Goal: Task Accomplishment & Management: Manage account settings

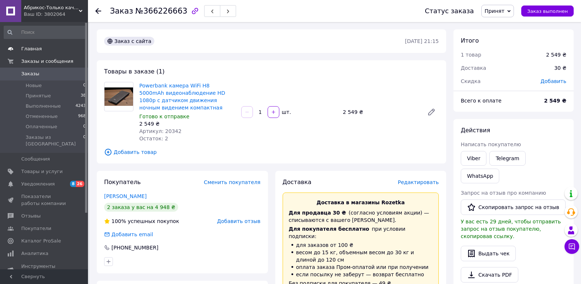
scroll to position [292, 0]
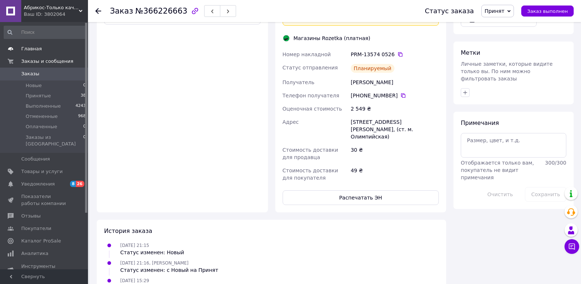
click at [36, 52] on span "Главная" at bounding box center [31, 48] width 21 height 7
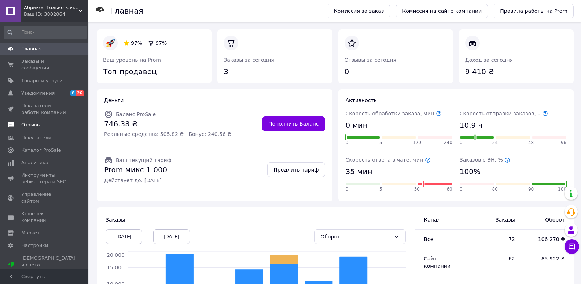
click at [36, 118] on link "Отзывы" at bounding box center [45, 124] width 90 height 12
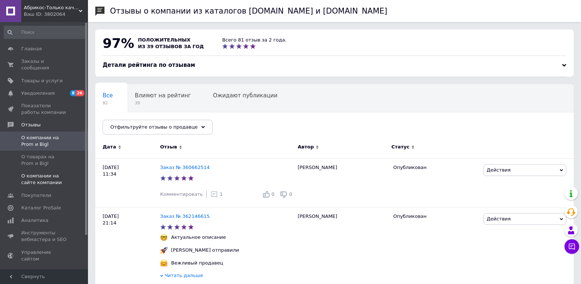
click at [61, 172] on span "О компании на сайте компании" at bounding box center [44, 178] width 47 height 13
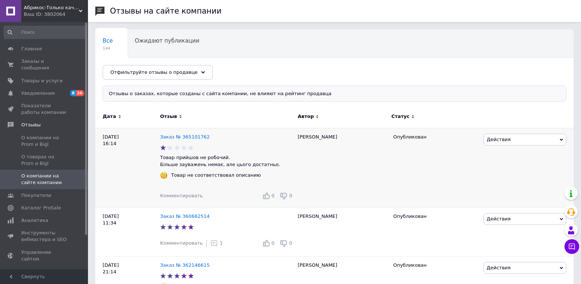
click at [514, 139] on span "Действия" at bounding box center [525, 140] width 83 height 12
click at [514, 171] on li "Скрыть на сайте" at bounding box center [525, 174] width 82 height 10
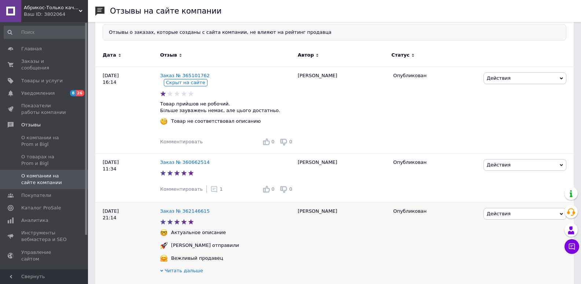
scroll to position [122, 0]
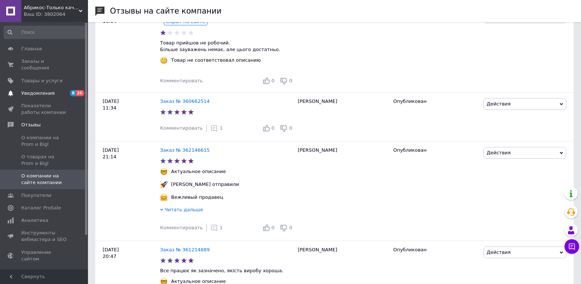
click at [52, 90] on span "Уведомления" at bounding box center [44, 93] width 47 height 7
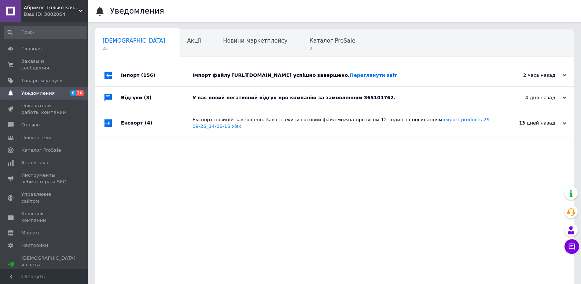
click at [228, 101] on div "У вас новий негативний відгук про компанію за замовленням 365101762." at bounding box center [343, 97] width 301 height 7
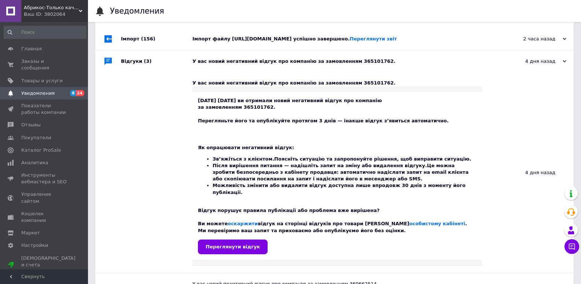
scroll to position [61, 0]
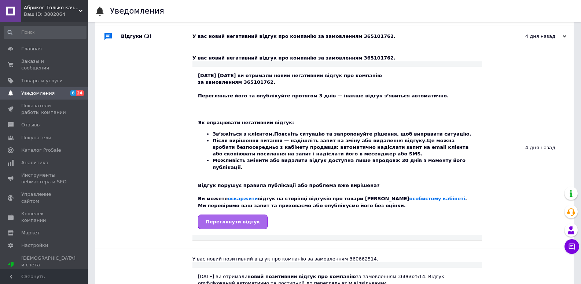
click at [232, 224] on span "Переглянути відгук" at bounding box center [233, 222] width 54 height 6
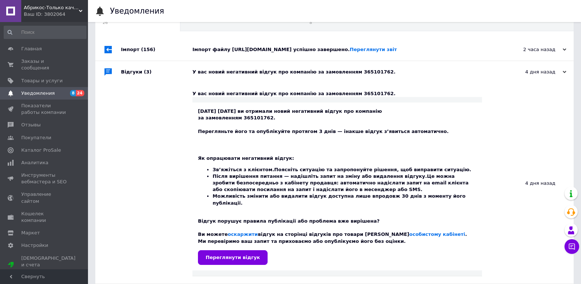
scroll to position [0, 0]
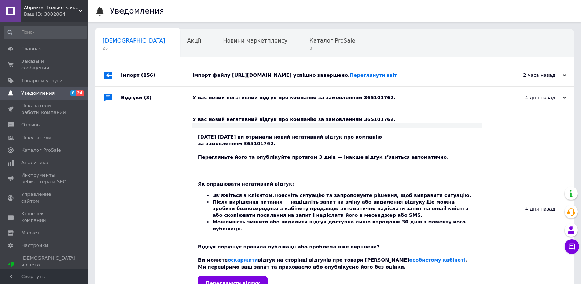
click at [226, 77] on div "Імпорт файлу [URL][DOMAIN_NAME] успішно завершено. Переглянути звіт" at bounding box center [343, 75] width 301 height 7
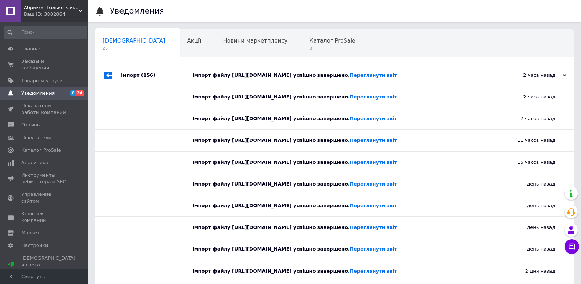
click at [226, 77] on div "Імпорт файлу [URL][DOMAIN_NAME] успішно завершено. Переглянути звіт" at bounding box center [343, 75] width 301 height 7
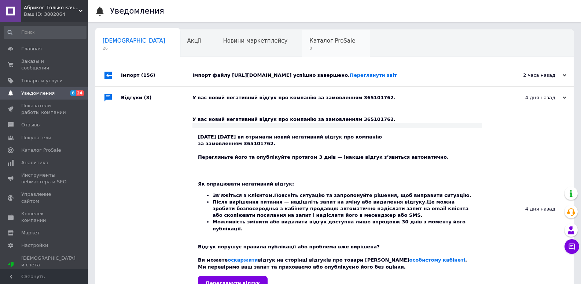
click at [302, 47] on div "Каталог ProSale 8" at bounding box center [336, 44] width 68 height 28
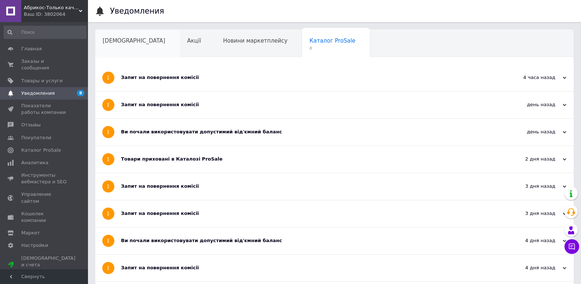
click at [116, 44] on span "[DEMOGRAPHIC_DATA]" at bounding box center [134, 40] width 63 height 7
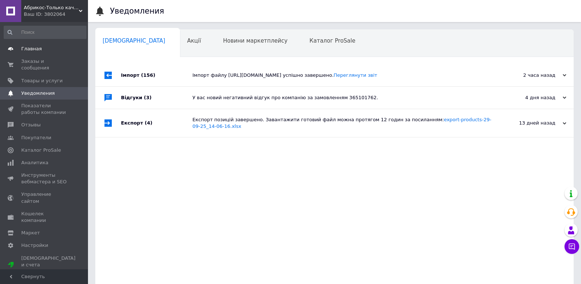
click at [40, 46] on span "Главная" at bounding box center [44, 48] width 47 height 7
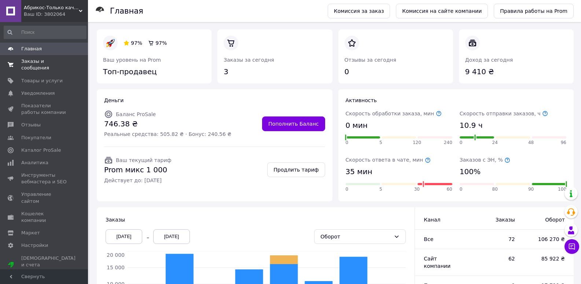
click at [39, 63] on span "Заказы и сообщения" at bounding box center [44, 64] width 47 height 13
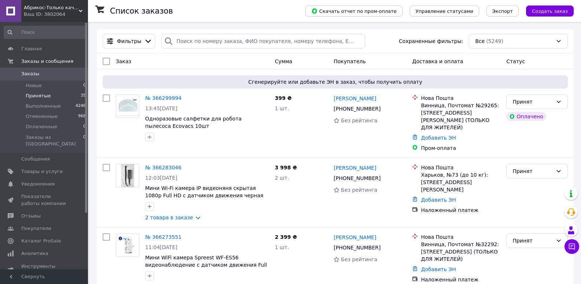
click at [40, 94] on span "Принятые" at bounding box center [38, 95] width 25 height 7
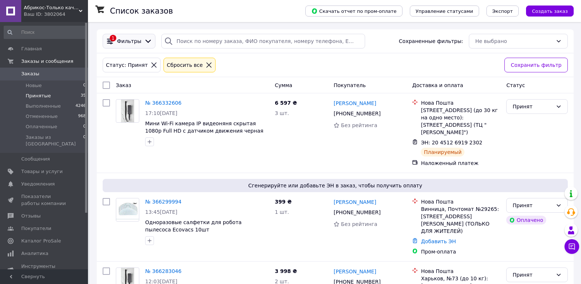
click at [133, 41] on span "Фильтры" at bounding box center [129, 40] width 24 height 7
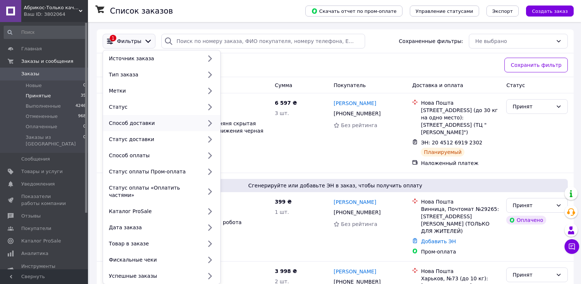
click at [207, 122] on icon at bounding box center [210, 123] width 10 height 10
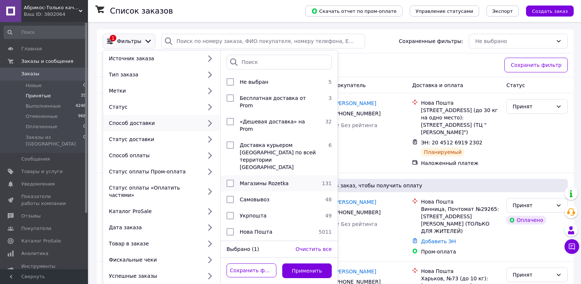
click at [229, 179] on input "checkbox" at bounding box center [230, 182] width 7 height 7
checkbox input "true"
click at [299, 263] on button "Применить" at bounding box center [307, 270] width 50 height 15
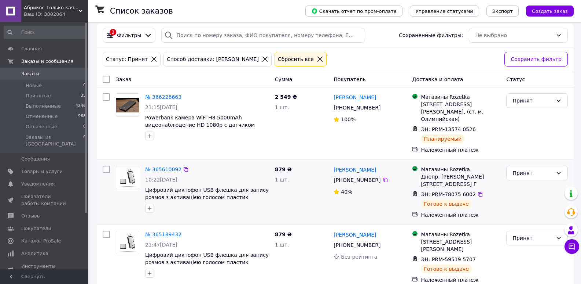
scroll to position [7, 0]
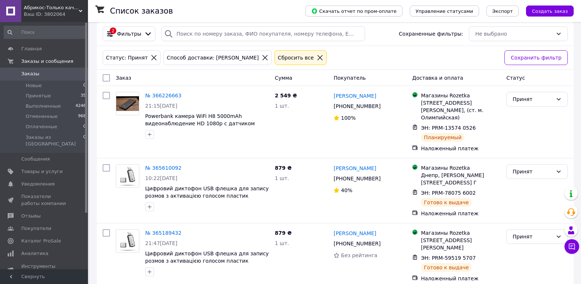
click at [26, 74] on span "Заказы" at bounding box center [30, 73] width 18 height 7
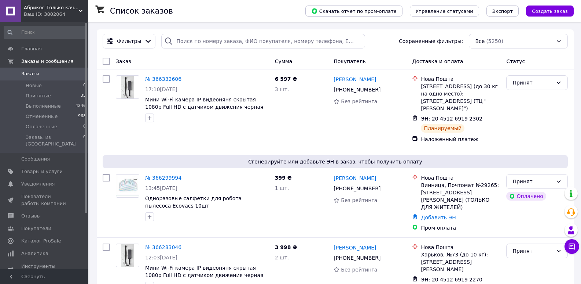
click at [35, 71] on span "Заказы" at bounding box center [30, 73] width 18 height 7
click at [42, 97] on span "Принятые" at bounding box center [38, 95] width 25 height 7
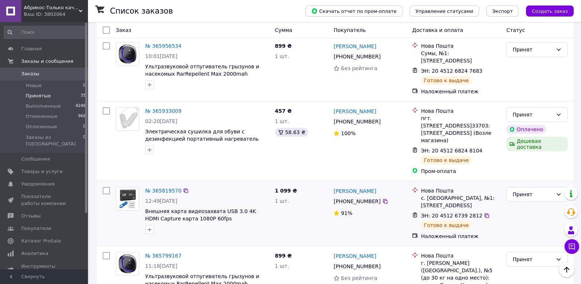
scroll to position [1241, 0]
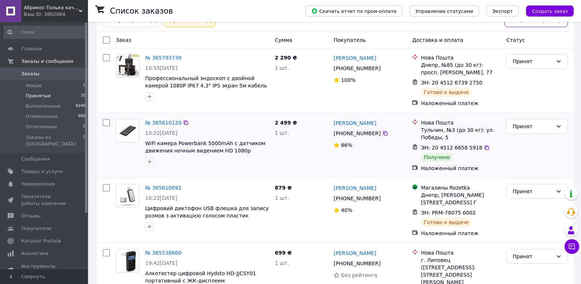
scroll to position [61, 0]
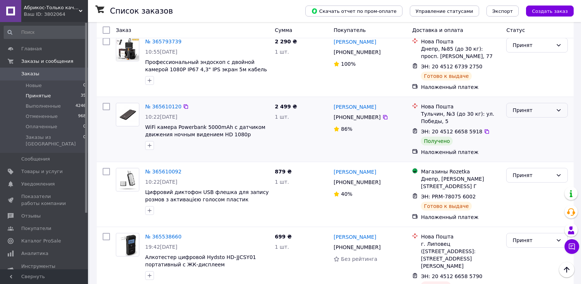
click at [517, 111] on div "Принят" at bounding box center [533, 110] width 40 height 8
click at [517, 128] on li "Выполнен" at bounding box center [537, 126] width 61 height 13
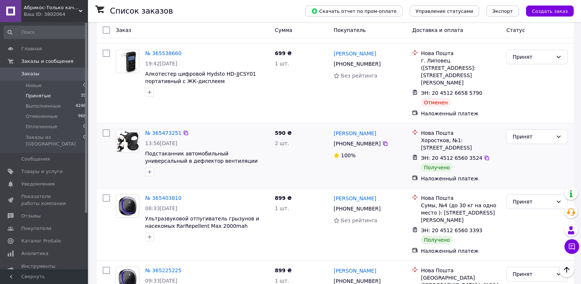
scroll to position [245, 0]
click at [522, 132] on div "Принят" at bounding box center [533, 136] width 40 height 8
click at [526, 138] on li "Выполнен" at bounding box center [537, 138] width 61 height 13
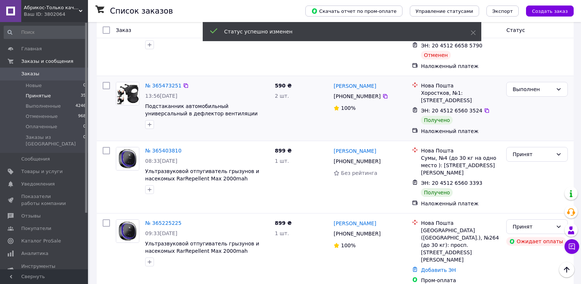
scroll to position [241, 0]
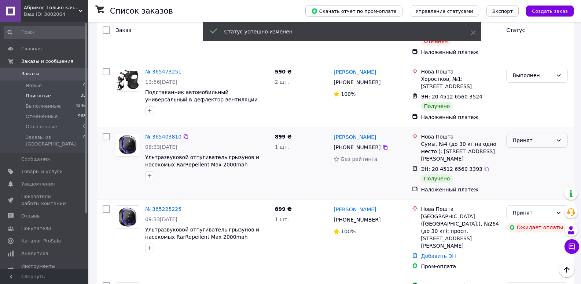
click at [525, 136] on div "Принят" at bounding box center [533, 140] width 40 height 8
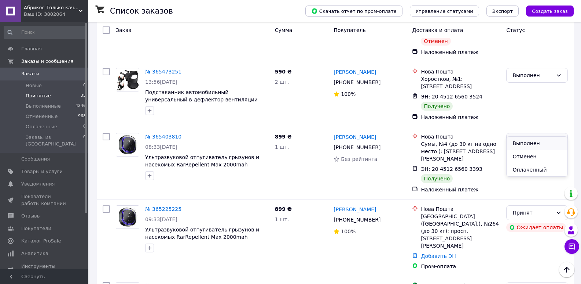
click at [528, 140] on li "Выполнен" at bounding box center [537, 142] width 61 height 13
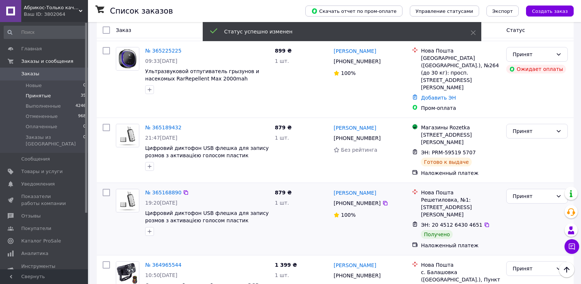
scroll to position [424, 0]
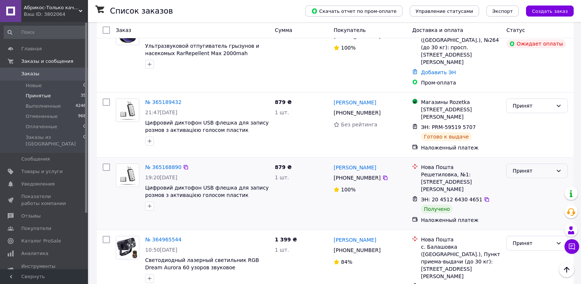
click at [520, 167] on div "Принят" at bounding box center [533, 171] width 40 height 8
click at [523, 155] on li "Выполнен" at bounding box center [537, 152] width 61 height 13
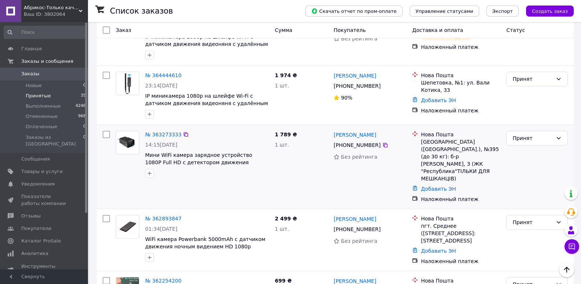
scroll to position [812, 0]
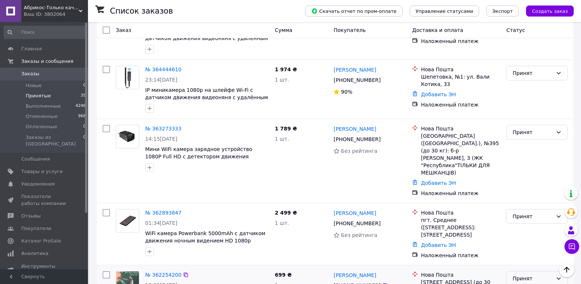
click at [528, 274] on div "Принят" at bounding box center [533, 278] width 40 height 8
click at [525, 235] on li "Отменен" at bounding box center [537, 233] width 61 height 13
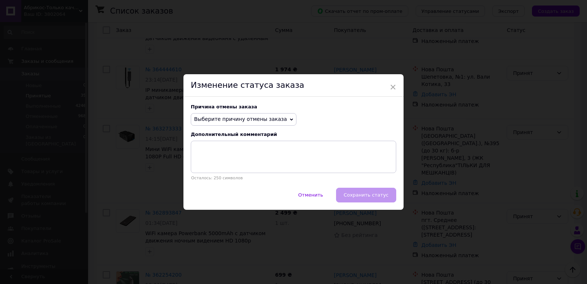
click at [255, 120] on span "Выберите причину отмены заказа" at bounding box center [240, 119] width 93 height 6
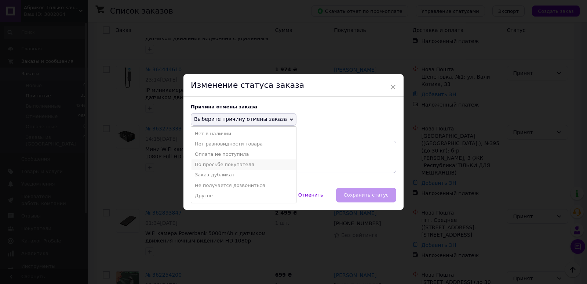
click at [228, 164] on li "По просьбе покупателя" at bounding box center [243, 164] width 105 height 10
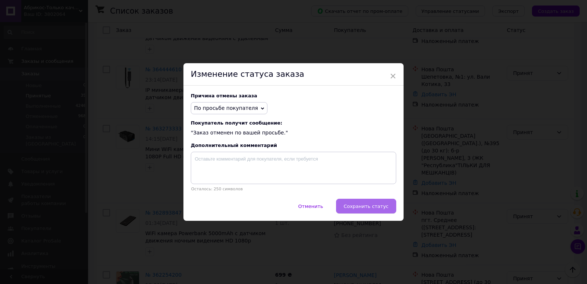
click at [380, 208] on span "Сохранить статус" at bounding box center [366, 206] width 45 height 6
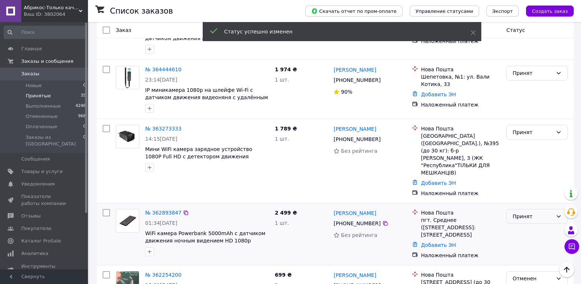
scroll to position [809, 0]
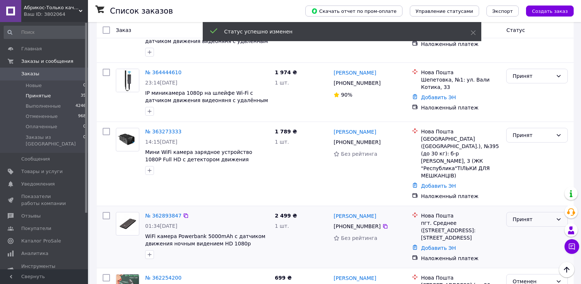
click at [526, 215] on div "Принят" at bounding box center [533, 219] width 40 height 8
click at [524, 180] on li "Отменен" at bounding box center [537, 177] width 61 height 13
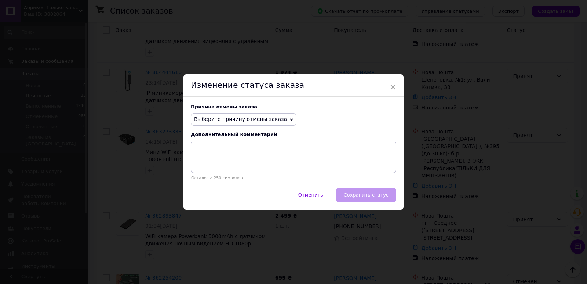
click at [233, 118] on span "Выберите причину отмены заказа" at bounding box center [240, 119] width 93 height 6
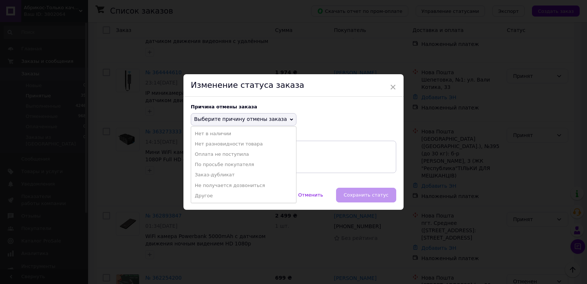
click at [236, 161] on li "По просьбе покупателя" at bounding box center [243, 164] width 105 height 10
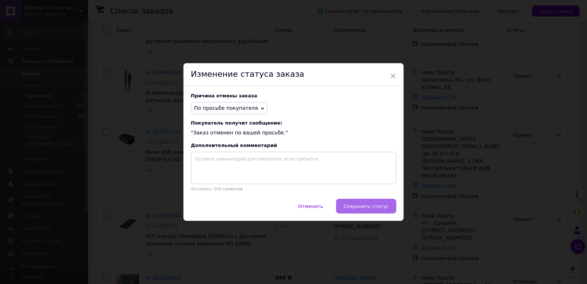
click at [354, 203] on button "Сохранить статус" at bounding box center [366, 205] width 60 height 15
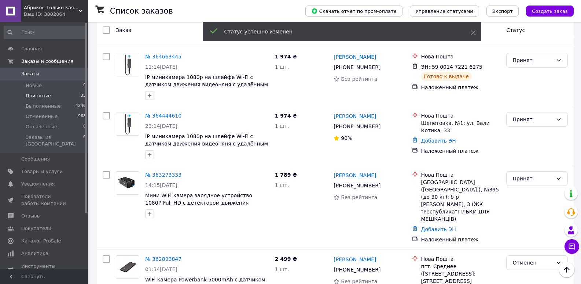
scroll to position [748, 0]
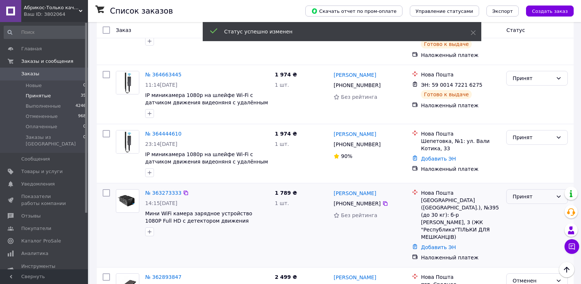
click at [530, 192] on div "Принят" at bounding box center [533, 196] width 40 height 8
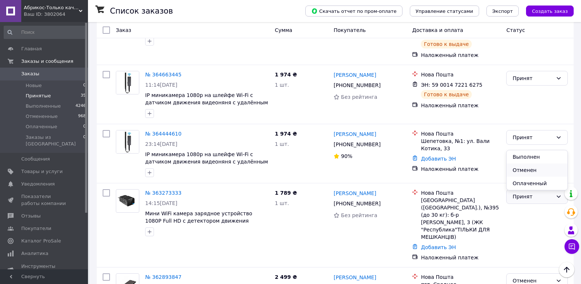
click at [523, 171] on li "Отменен" at bounding box center [537, 169] width 61 height 13
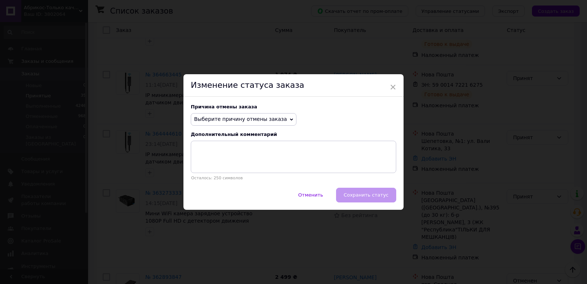
click at [249, 116] on span "Выберите причину отмены заказа" at bounding box center [240, 119] width 93 height 6
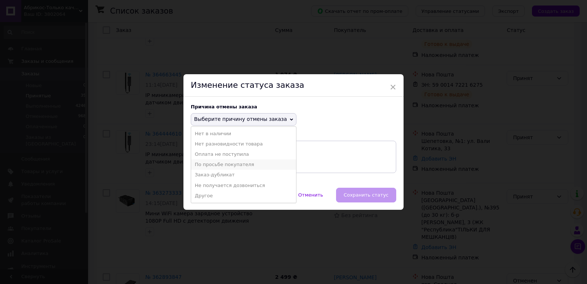
click at [230, 163] on li "По просьбе покупателя" at bounding box center [243, 164] width 105 height 10
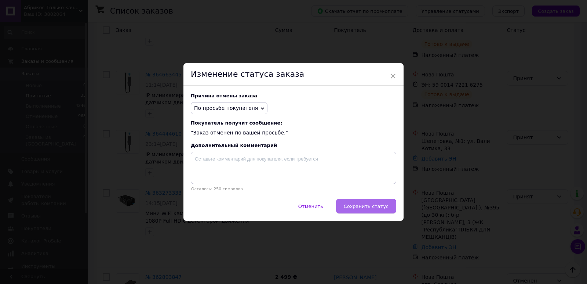
click at [369, 207] on span "Сохранить статус" at bounding box center [366, 206] width 45 height 6
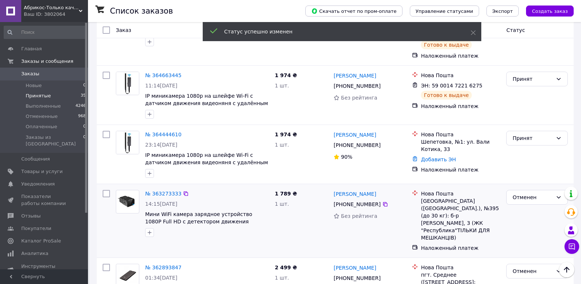
scroll to position [476, 0]
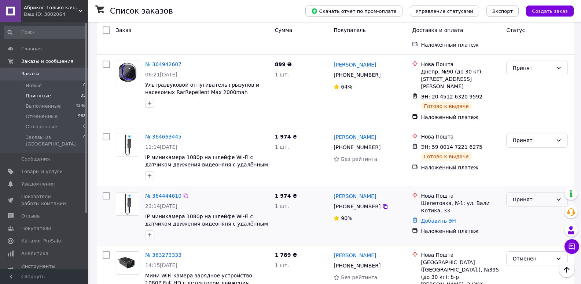
click at [528, 195] on div "Принят" at bounding box center [533, 199] width 40 height 8
click at [523, 179] on li "Отменен" at bounding box center [537, 179] width 61 height 13
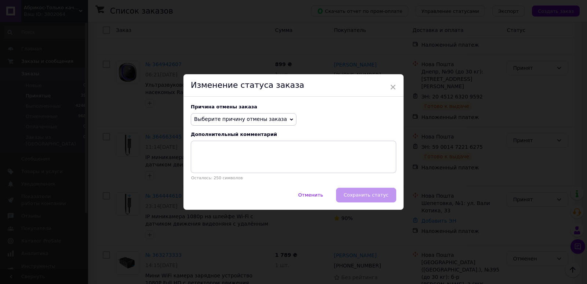
click at [229, 119] on span "Выберите причину отмены заказа" at bounding box center [240, 119] width 93 height 6
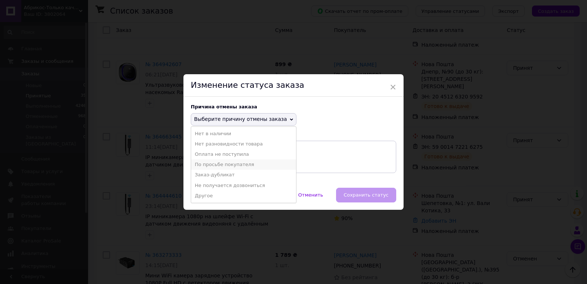
click at [223, 164] on li "По просьбе покупателя" at bounding box center [243, 164] width 105 height 10
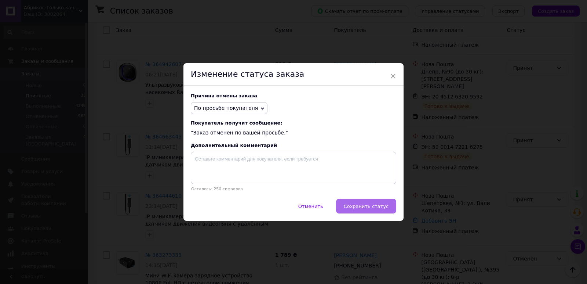
click at [354, 202] on button "Сохранить статус" at bounding box center [366, 205] width 60 height 15
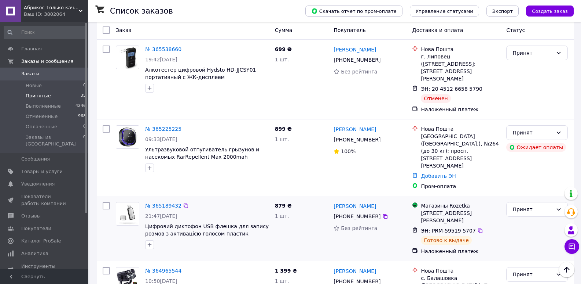
scroll to position [171, 0]
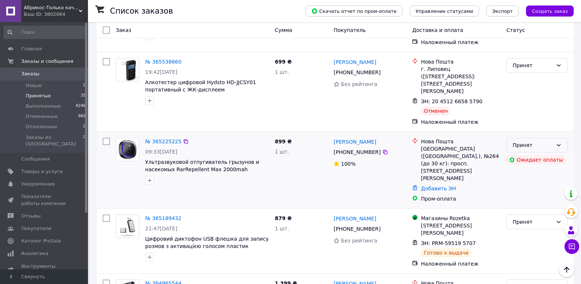
click at [522, 141] on div "Принят" at bounding box center [533, 145] width 40 height 8
click at [520, 161] on li "Отменен" at bounding box center [537, 160] width 61 height 13
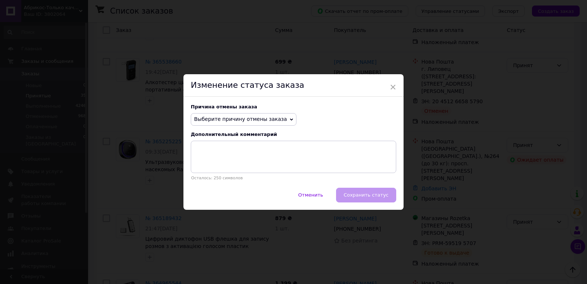
click at [246, 120] on span "Выберите причину отмены заказа" at bounding box center [240, 119] width 93 height 6
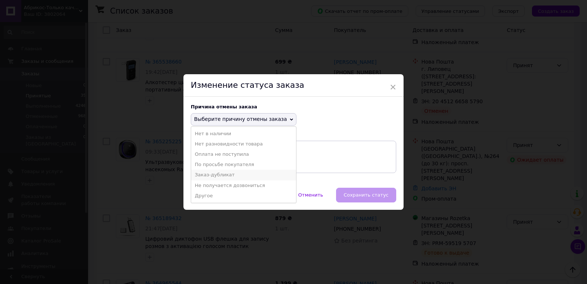
click at [226, 172] on li "Заказ-дубликат" at bounding box center [243, 174] width 105 height 10
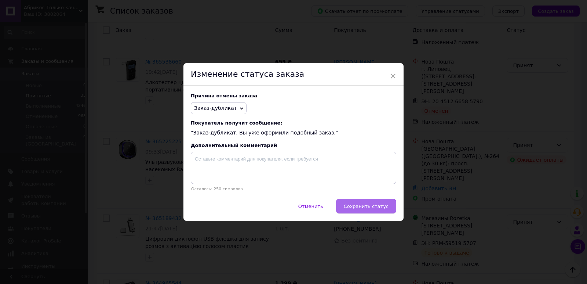
click at [361, 201] on button "Сохранить статус" at bounding box center [366, 205] width 60 height 15
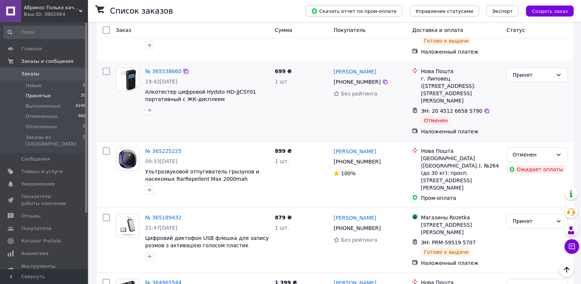
scroll to position [110, 0]
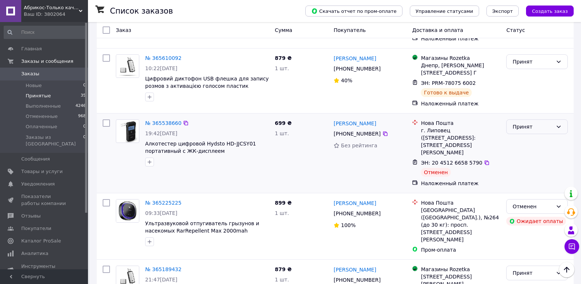
click at [519, 123] on div "Принят" at bounding box center [533, 127] width 40 height 8
click at [530, 150] on li "Отменен" at bounding box center [537, 149] width 61 height 13
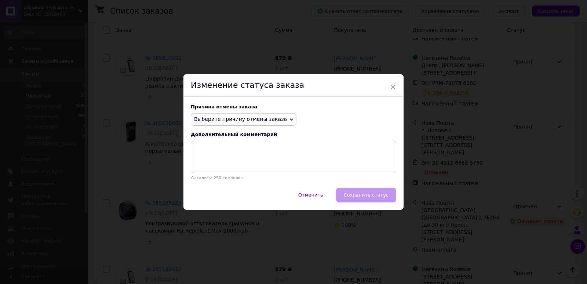
click at [233, 119] on span "Выберите причину отмены заказа" at bounding box center [240, 119] width 93 height 6
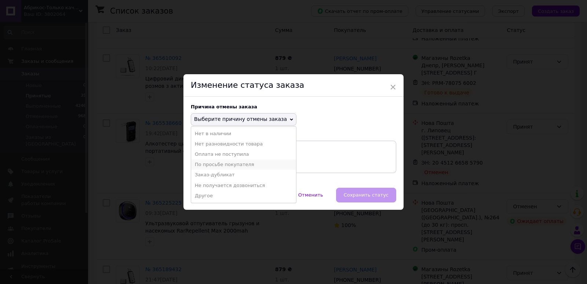
click at [234, 162] on li "По просьбе покупателя" at bounding box center [243, 164] width 105 height 10
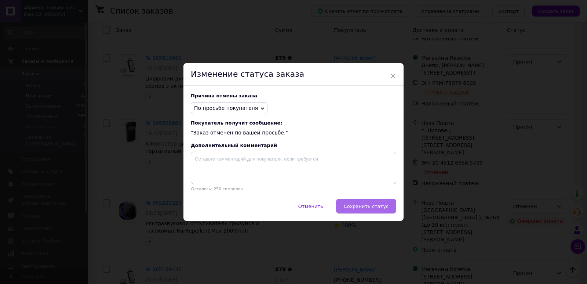
click at [384, 204] on span "Сохранить статус" at bounding box center [366, 206] width 45 height 6
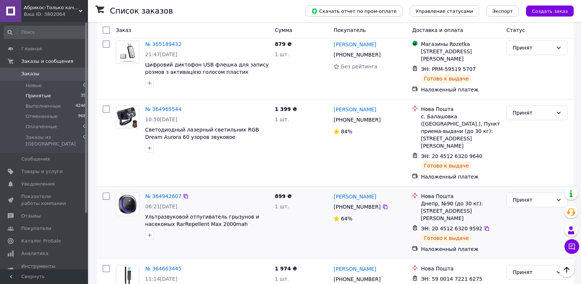
scroll to position [358, 0]
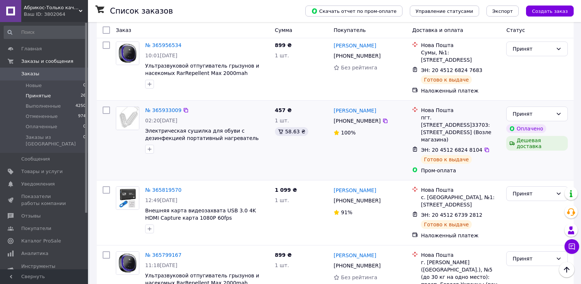
scroll to position [1241, 0]
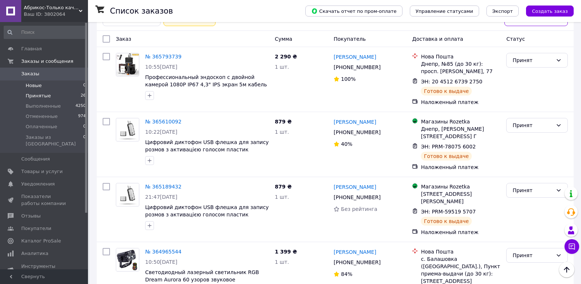
scroll to position [43, 0]
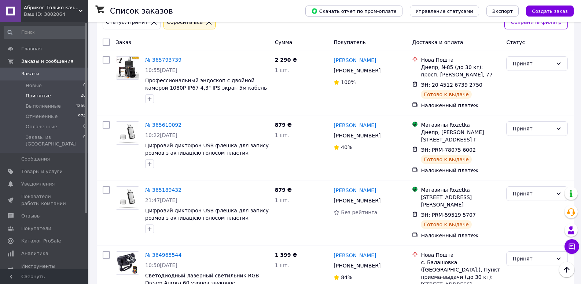
click at [43, 72] on span "Заказы" at bounding box center [44, 73] width 47 height 7
